Goal: Complete application form

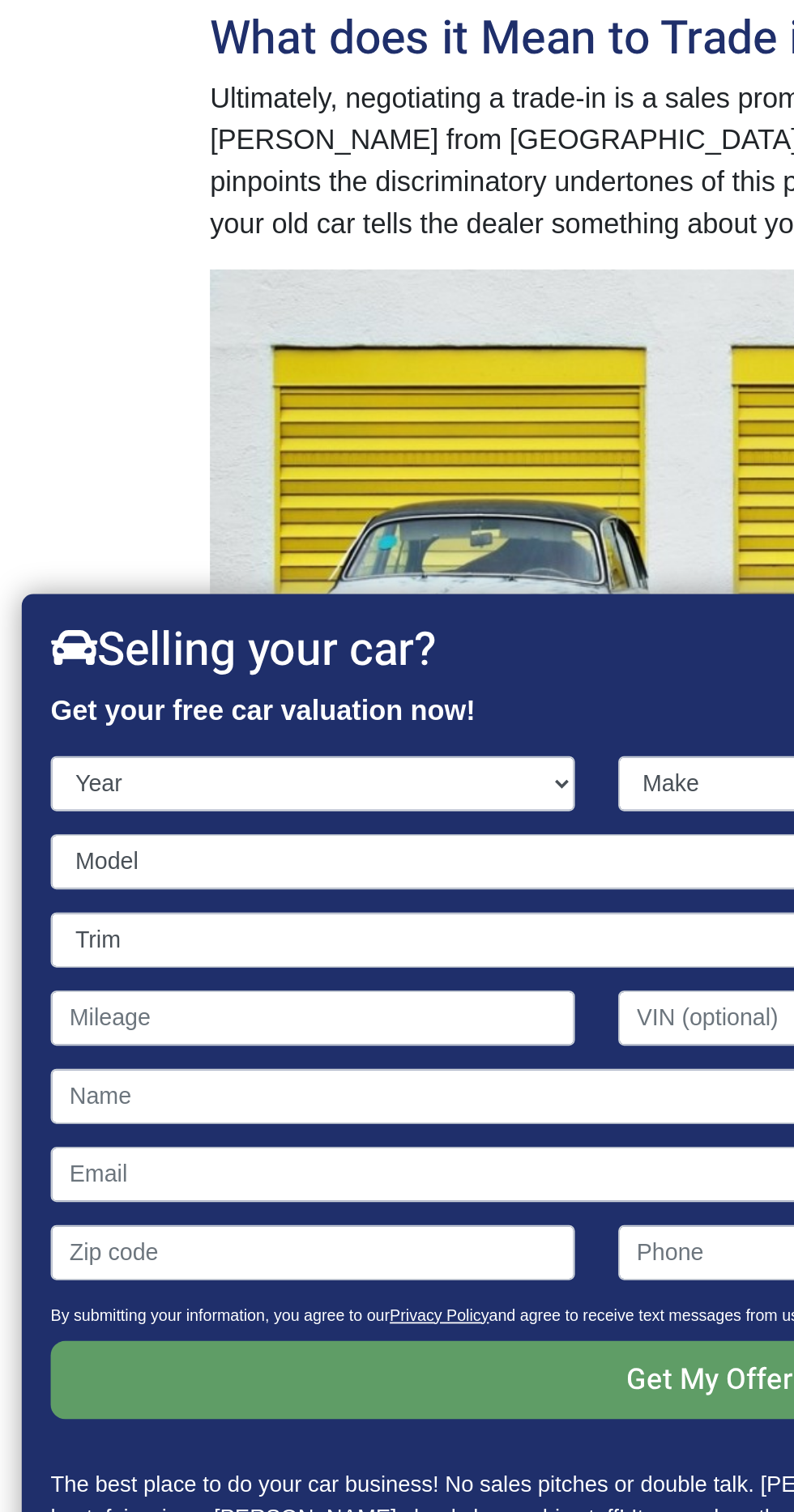
select select "2012"
click at [29, 1017] on select "Year [DATE] 2024 2023 2022 2021 2020 2019 2018 2017 2016 2015 2014 2013 2012 20…" at bounding box center [175, 1032] width 293 height 30
click at [387, 1027] on select "Make Acura Aston [PERSON_NAME] Audi Bentley BMW Buick Cadillac Chevrolet Chrysl…" at bounding box center [555, 1032] width 420 height 30
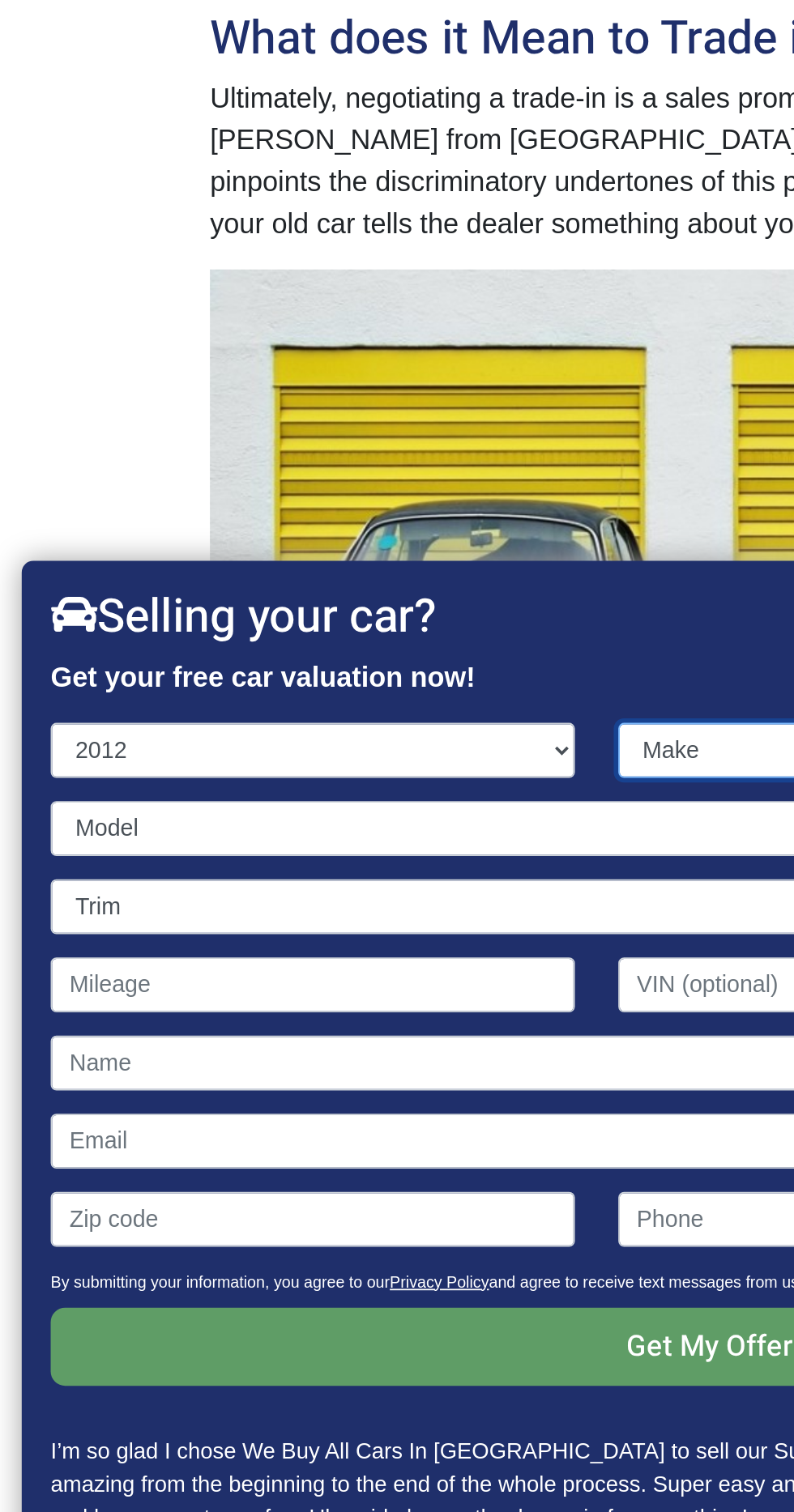
select select "Subaru"
click at [346, 998] on select "Make Acura Aston [PERSON_NAME] Audi Bentley BMW Buick Cadillac Chevrolet Chrysl…" at bounding box center [555, 1012] width 420 height 30
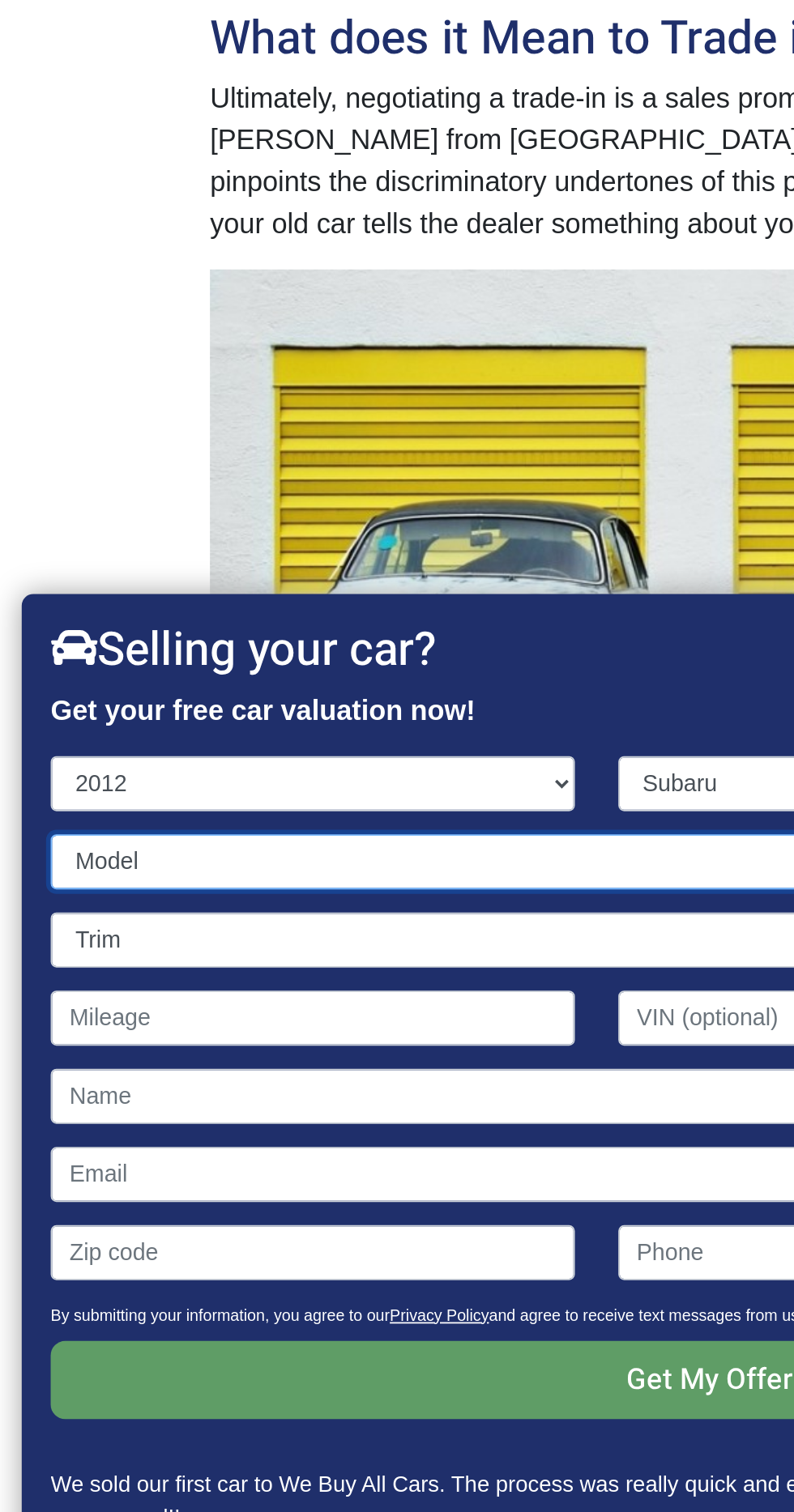
click at [319, 1065] on select "Model Forester Impreza Legacy Outback Tribeca" at bounding box center [397, 1075] width 737 height 30
select select "Outback"
click at [29, 1060] on select "Model Forester Impreza Legacy Outback Tribeca" at bounding box center [397, 1075] width 737 height 30
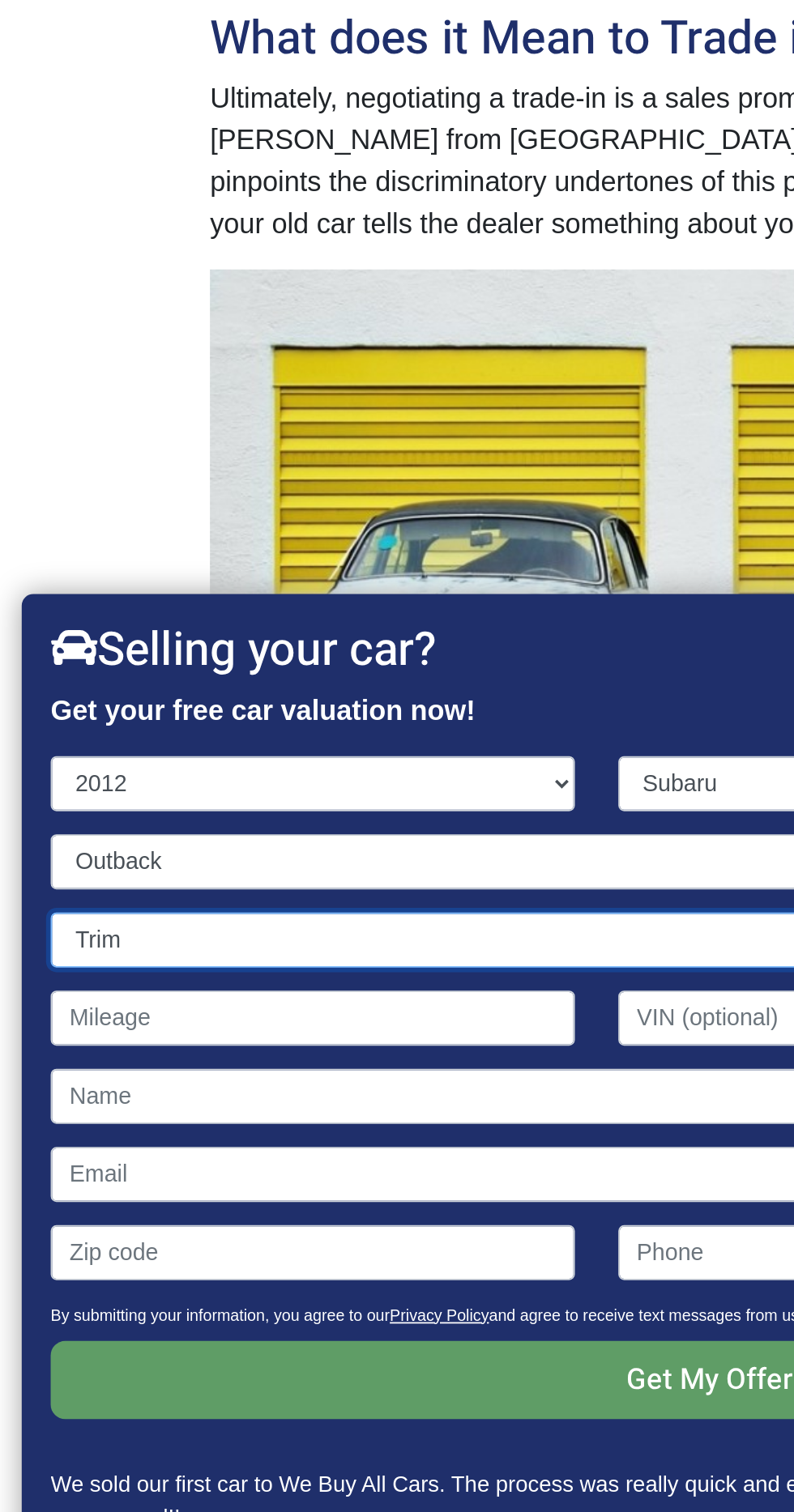
click at [284, 1122] on select "Trim 2.5i 4dr SUV AWD (2.5L 4cyl) 2.5i 4dr SUV AWD (2.5L 4cyl CVT) 2.5i Limited…" at bounding box center [397, 1119] width 737 height 30
select select "2.5i Premium PZEV 4dr SUV AWD (2.5L 4cyl CVT)"
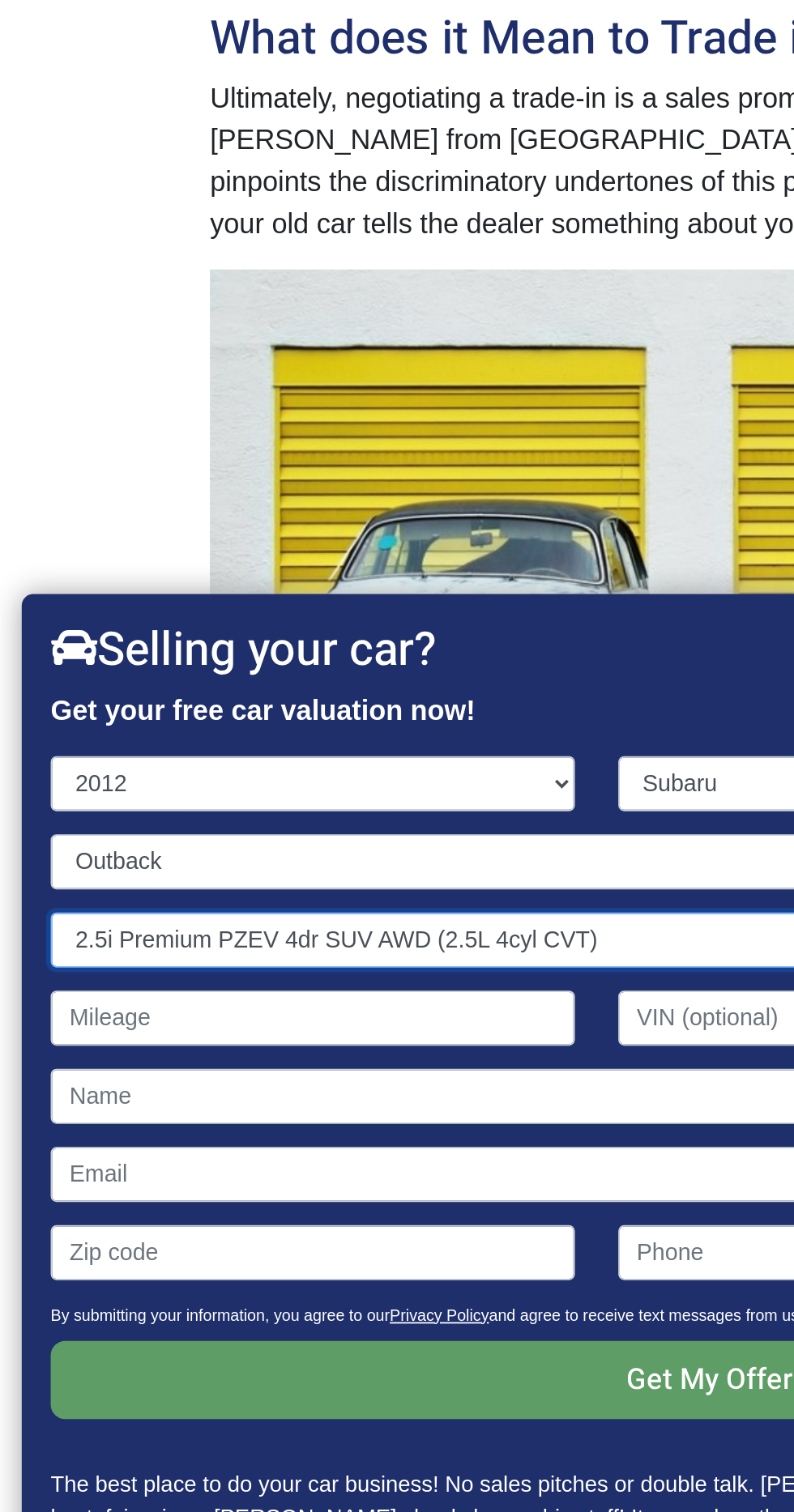
click at [29, 1104] on select "Trim 2.5i 4dr SUV AWD (2.5L 4cyl) 2.5i 4dr SUV AWD (2.5L 4cyl CVT) 2.5i Limited…" at bounding box center [397, 1119] width 737 height 30
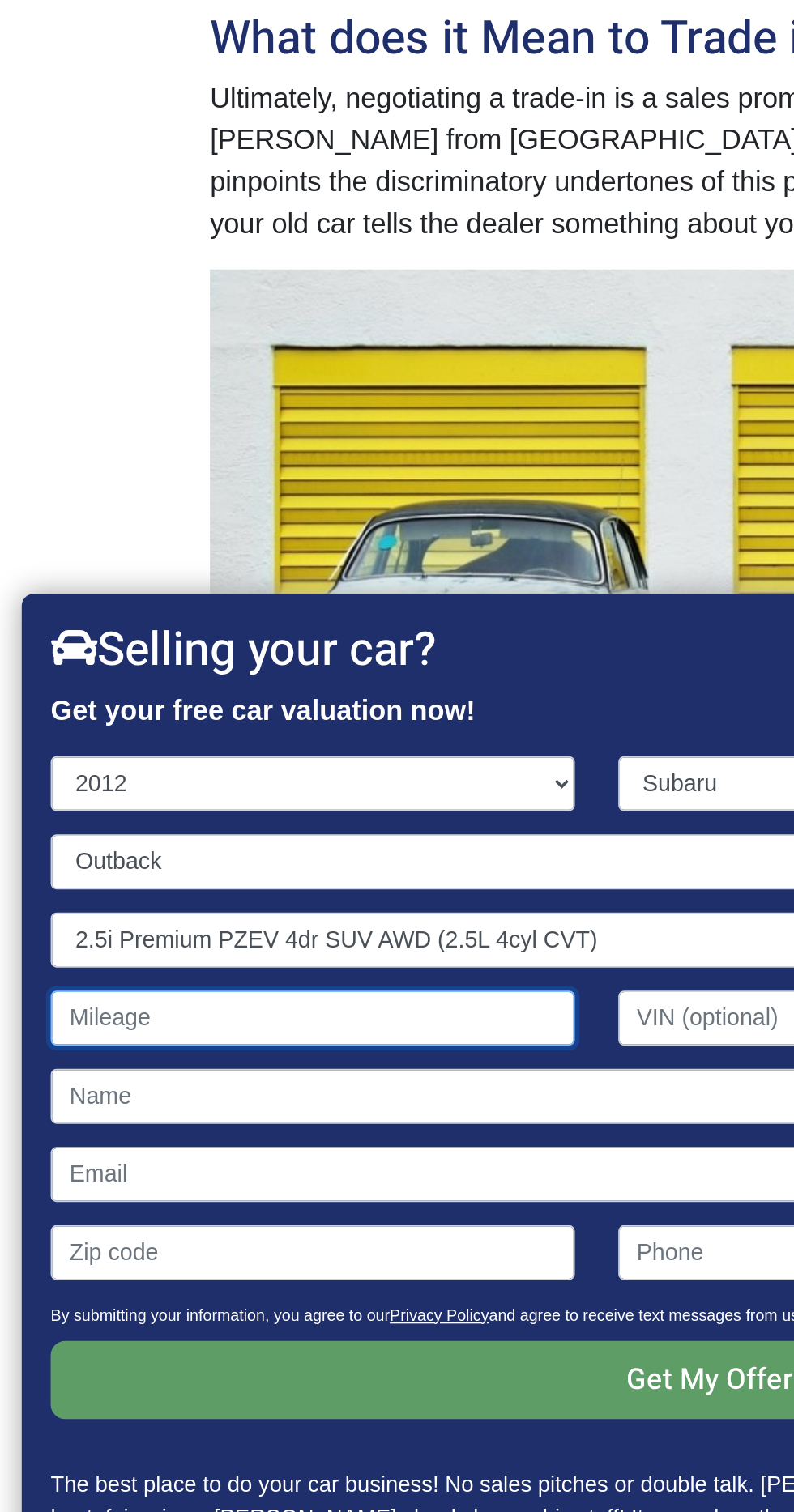
click at [252, 1164] on input "Contact form" at bounding box center [175, 1162] width 293 height 30
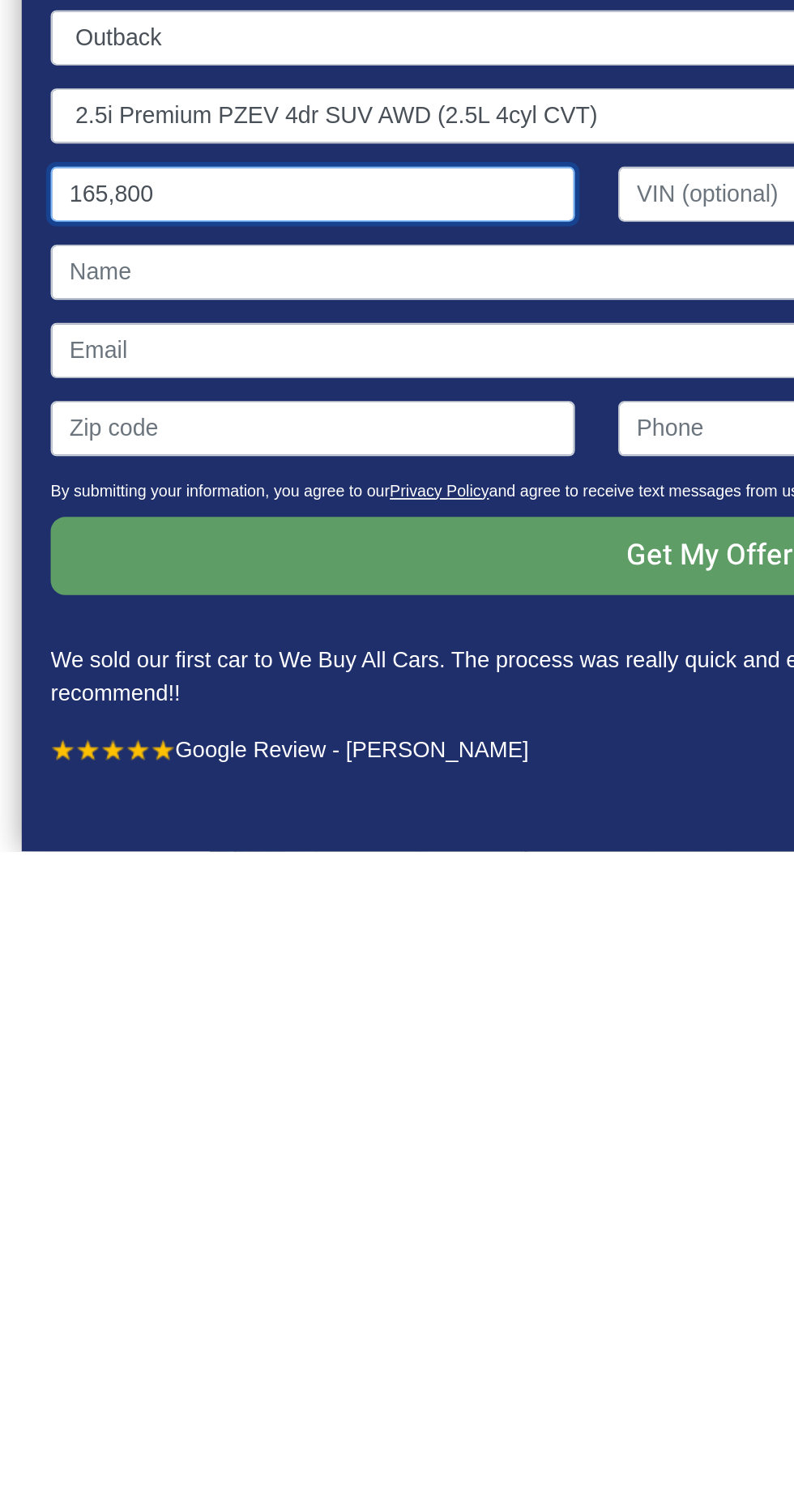
scroll to position [11, 0]
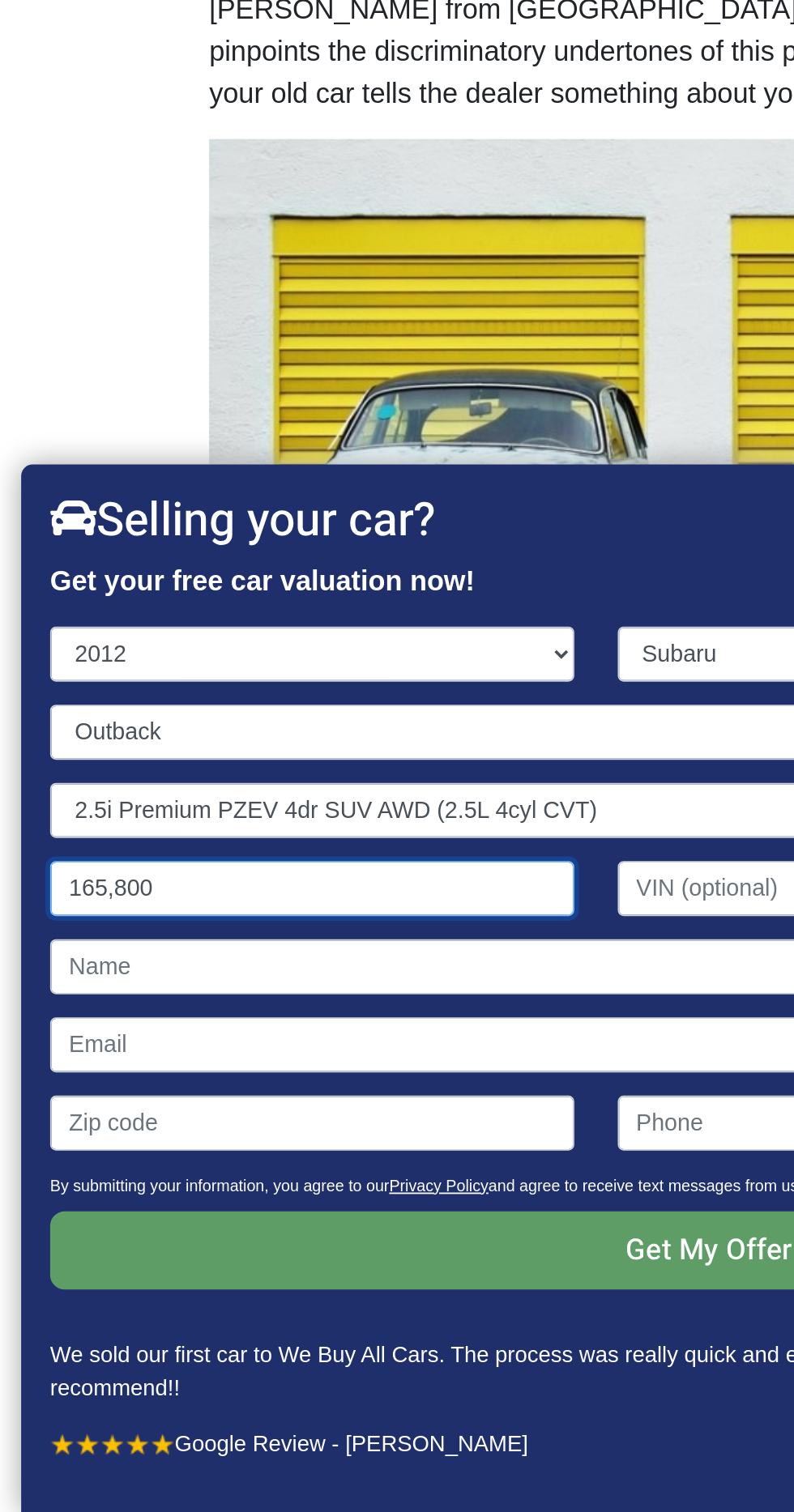
type input "165,800"
